Goal: Task Accomplishment & Management: Use online tool/utility

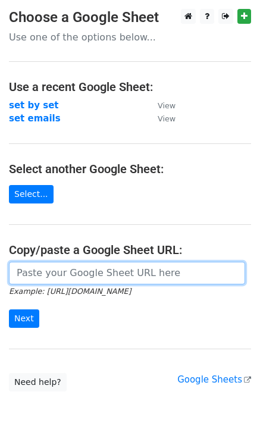
click at [41, 272] on input "url" at bounding box center [127, 273] width 236 height 23
paste input "[URL][DOMAIN_NAME]"
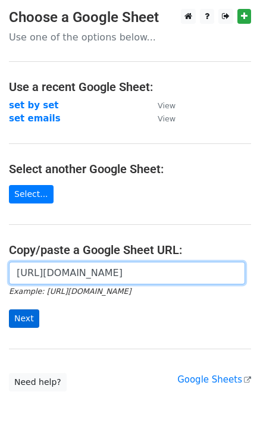
type input "[URL][DOMAIN_NAME]"
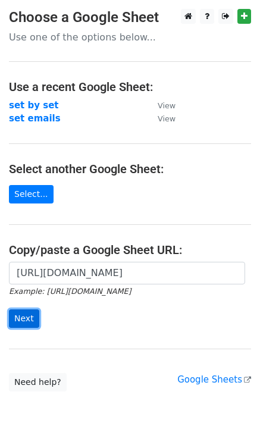
scroll to position [0, 0]
click at [20, 322] on input "Next" at bounding box center [24, 318] width 30 height 18
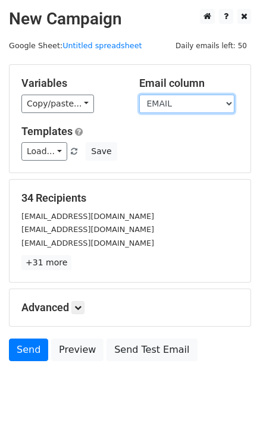
click at [162, 103] on select "EMAIL" at bounding box center [186, 104] width 95 height 18
click at [139, 95] on select "EMAIL" at bounding box center [186, 104] width 95 height 18
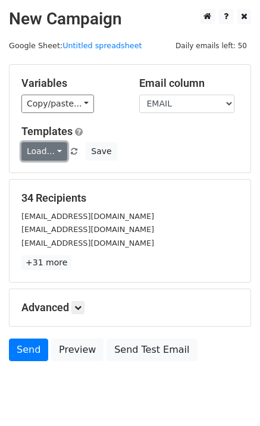
click at [55, 149] on link "Load..." at bounding box center [44, 151] width 46 height 18
click at [179, 142] on div "Load... No templates saved Save" at bounding box center [129, 151] width 235 height 18
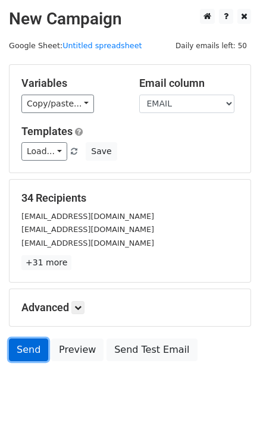
click at [27, 341] on link "Send" at bounding box center [28, 349] width 39 height 23
